Goal: Task Accomplishment & Management: Use online tool/utility

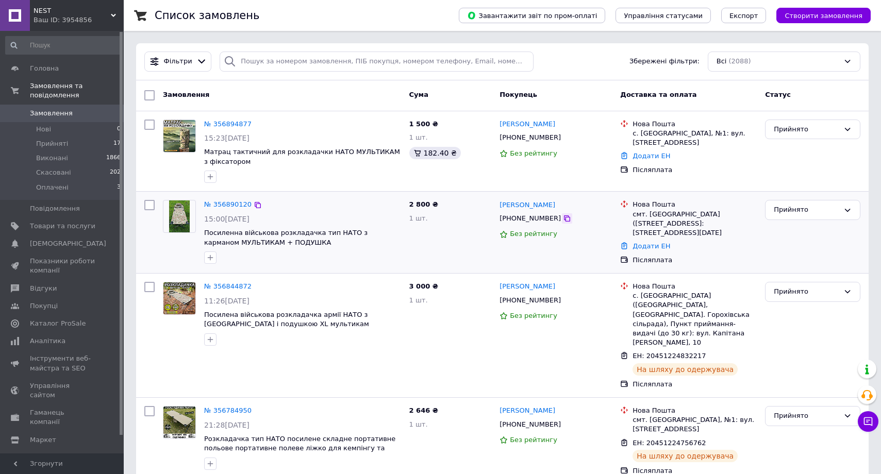
click at [563, 217] on icon at bounding box center [567, 218] width 8 height 8
click at [563, 138] on icon at bounding box center [567, 137] width 8 height 8
click at [648, 157] on link "Додати ЕН" at bounding box center [651, 156] width 38 height 8
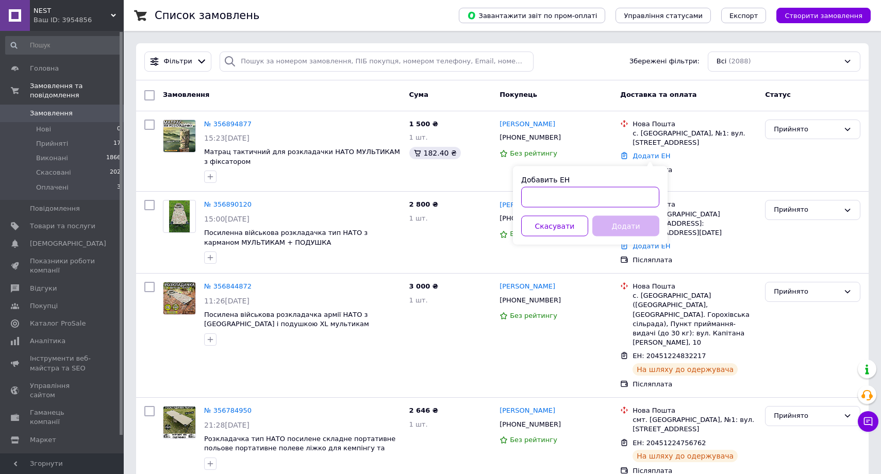
click at [551, 202] on input "Добавить ЕН" at bounding box center [590, 197] width 138 height 21
paste input "20451225220099"
type input "20451225220099"
click at [618, 228] on button "Додати" at bounding box center [625, 226] width 67 height 21
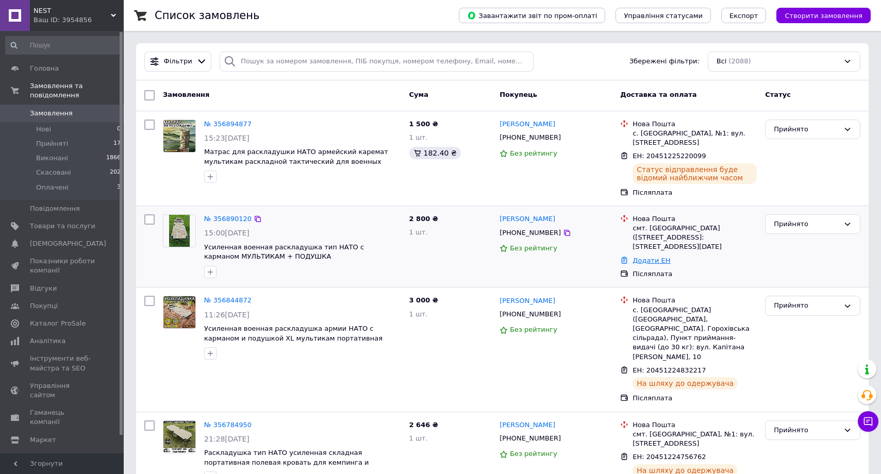
click at [655, 257] on link "Додати ЕН" at bounding box center [651, 261] width 38 height 8
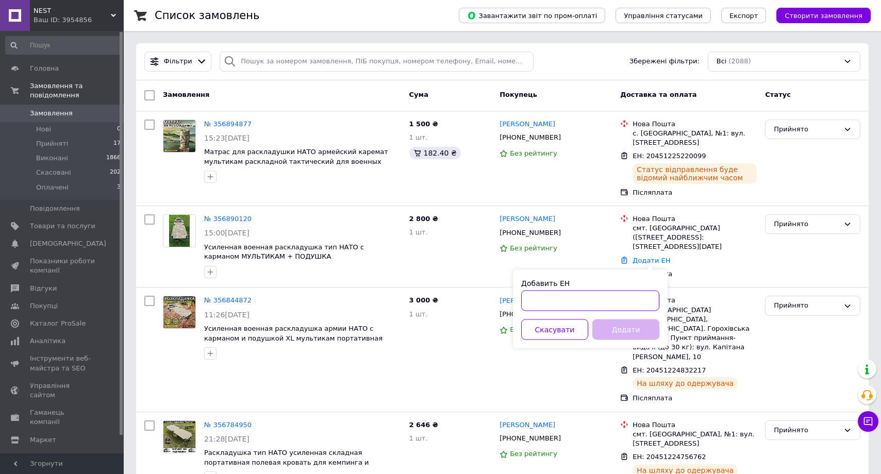
click at [574, 301] on input "Добавить ЕН" at bounding box center [590, 301] width 138 height 21
paste input "20451225218209"
type input "20451225218209"
click at [621, 327] on button "Додати" at bounding box center [625, 329] width 67 height 21
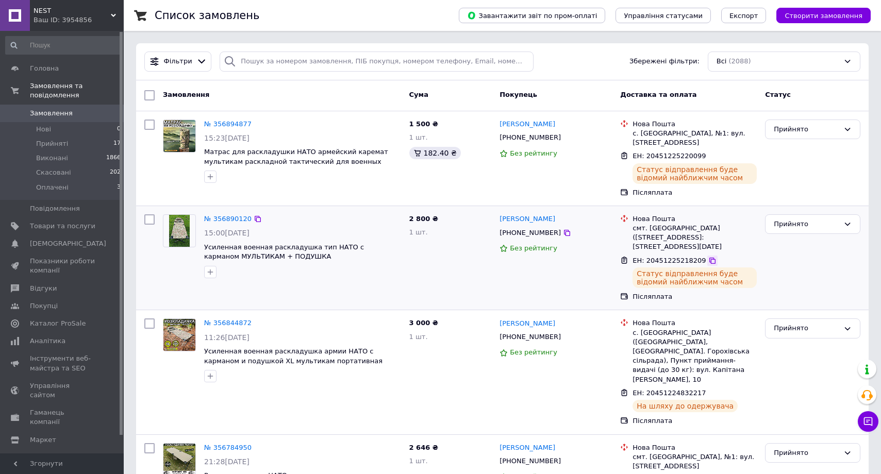
click at [709, 260] on icon at bounding box center [712, 261] width 6 height 6
